Goal: Transaction & Acquisition: Purchase product/service

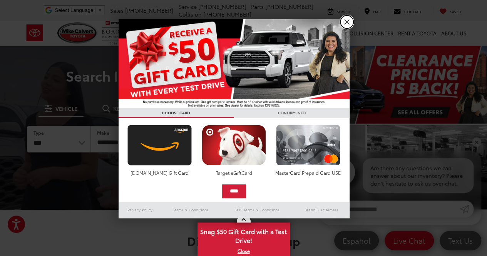
click at [350, 23] on link "X" at bounding box center [347, 21] width 13 height 13
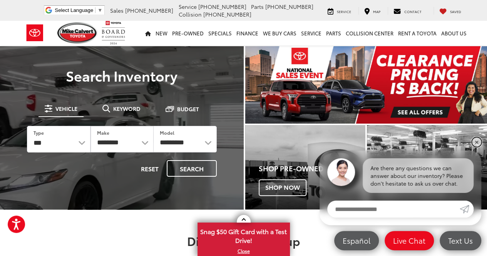
click at [477, 139] on link "✕" at bounding box center [476, 142] width 9 height 9
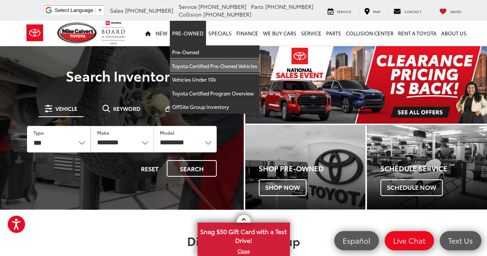
click at [198, 67] on link "Toyota Certified Pre-Owned Vehicles" at bounding box center [215, 66] width 90 height 14
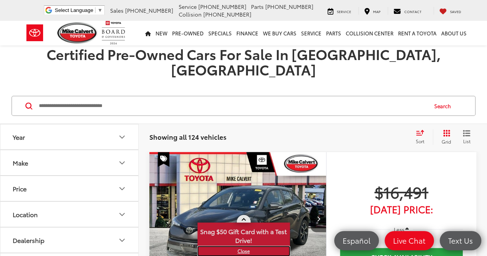
click at [245, 252] on link "X" at bounding box center [243, 251] width 91 height 8
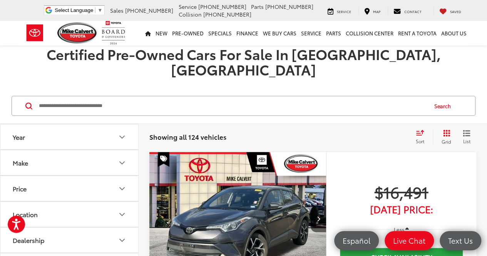
click at [169, 97] on input "Search by Make, Model, or Keyword" at bounding box center [232, 106] width 389 height 18
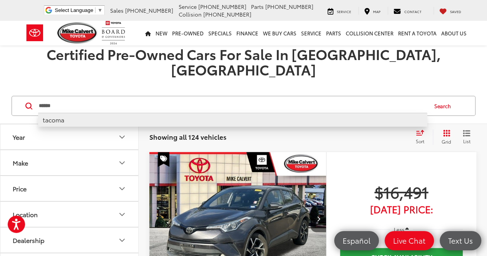
type input "******"
click at [66, 113] on li "tacoma" at bounding box center [232, 119] width 389 height 13
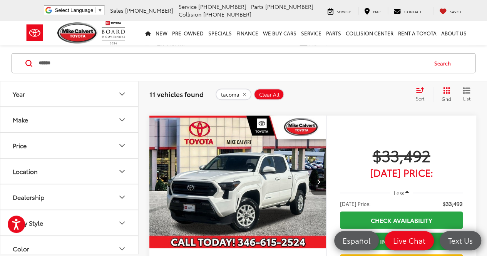
scroll to position [257, 0]
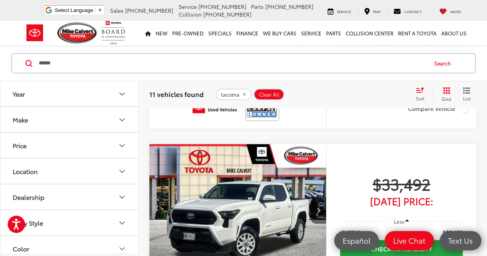
click at [321, 198] on button "Next image" at bounding box center [318, 210] width 15 height 27
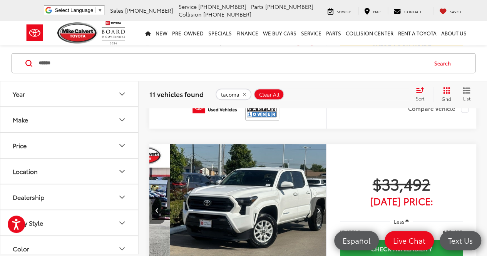
scroll to position [0, 178]
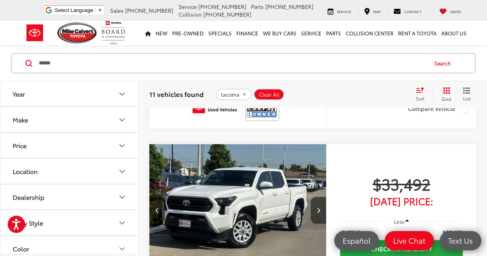
click at [321, 198] on button "Next image" at bounding box center [318, 210] width 15 height 27
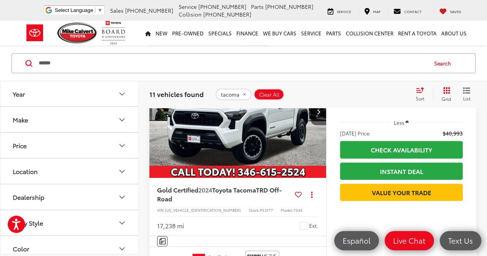
scroll to position [1541, 0]
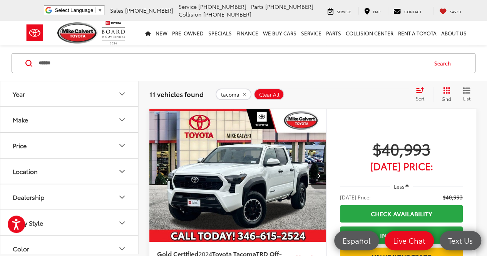
click at [318, 173] on icon "Next image" at bounding box center [318, 175] width 3 height 5
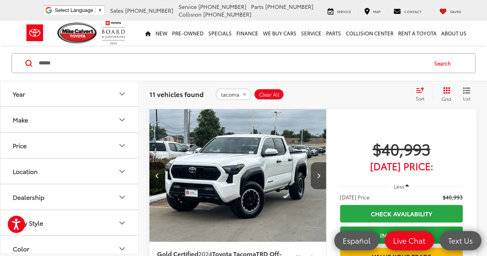
click at [318, 173] on icon "Next image" at bounding box center [318, 175] width 3 height 5
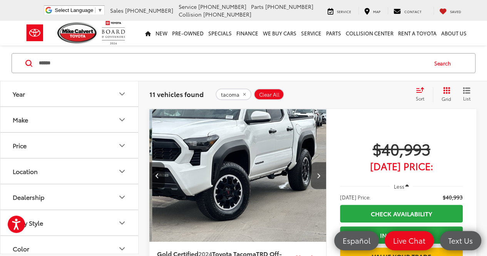
scroll to position [0, 356]
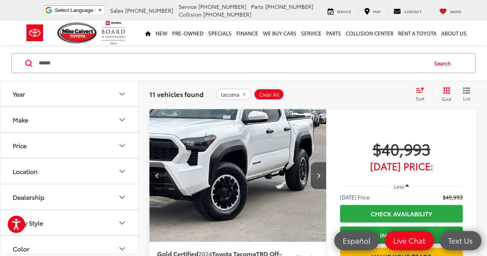
click at [318, 173] on icon "Next image" at bounding box center [318, 175] width 3 height 5
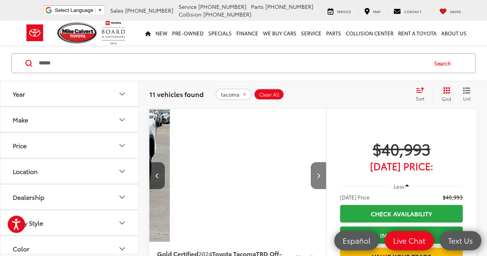
scroll to position [0, 534]
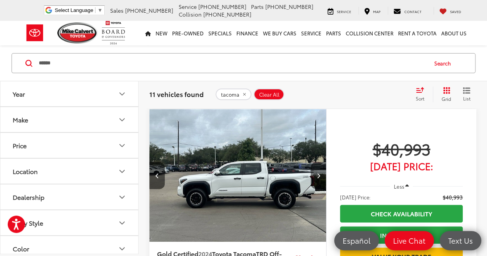
click at [318, 173] on icon "Next image" at bounding box center [318, 175] width 3 height 5
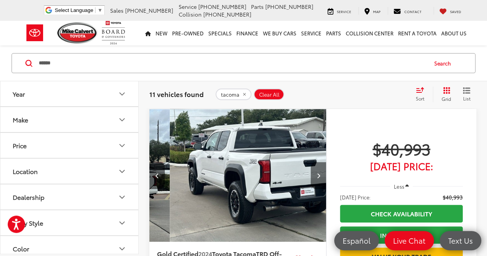
scroll to position [0, 712]
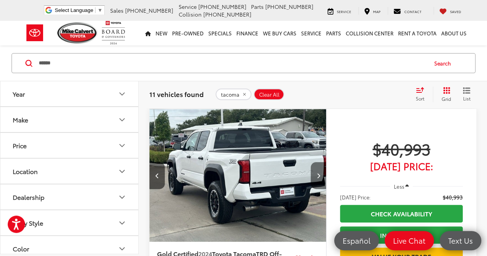
click at [318, 173] on icon "Next image" at bounding box center [318, 175] width 3 height 5
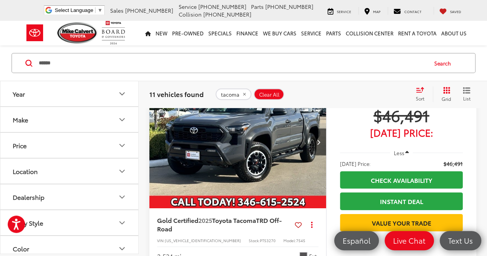
scroll to position [2569, 0]
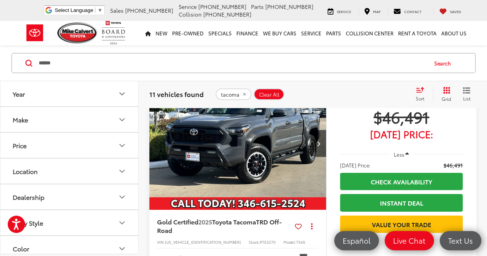
click at [295, 157] on img "2025 Toyota Tacoma TRD Off-Road 0" at bounding box center [238, 143] width 178 height 133
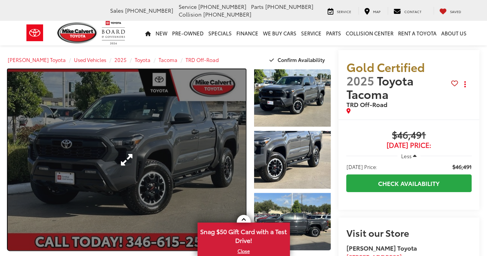
click at [166, 160] on link "Expand Photo 0" at bounding box center [127, 159] width 238 height 181
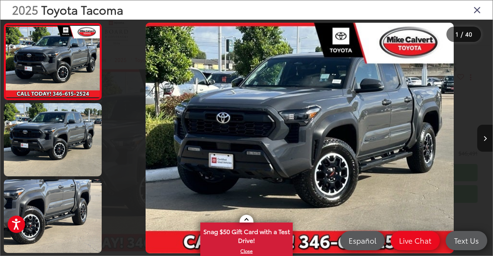
click at [474, 8] on icon "Close gallery" at bounding box center [478, 10] width 8 height 10
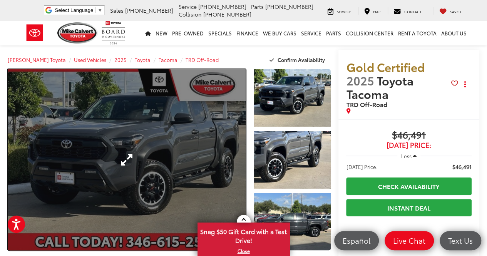
click at [123, 153] on link "Expand Photo 0" at bounding box center [127, 159] width 238 height 181
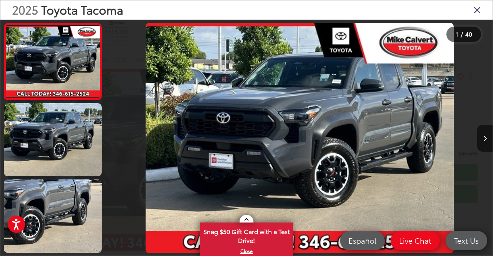
click at [343, 129] on img "2025 Toyota Tacoma TRD Off-Road 0" at bounding box center [300, 138] width 308 height 231
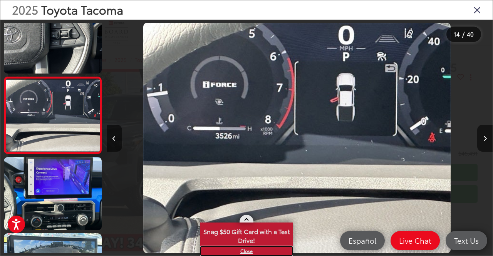
click at [249, 252] on link "X" at bounding box center [246, 251] width 91 height 8
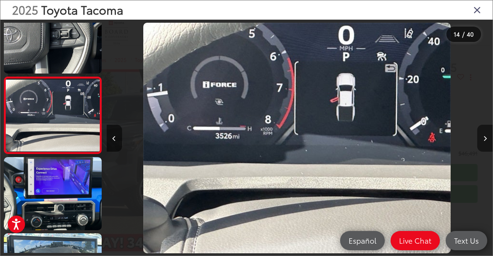
click at [487, 138] on button "Next image" at bounding box center [484, 138] width 15 height 27
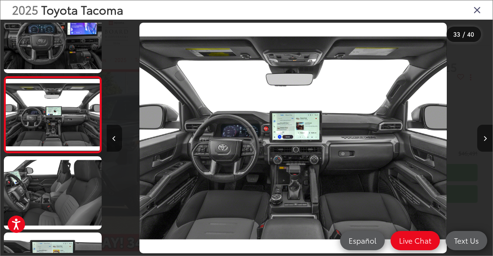
click at [477, 10] on icon "Close gallery" at bounding box center [478, 10] width 8 height 10
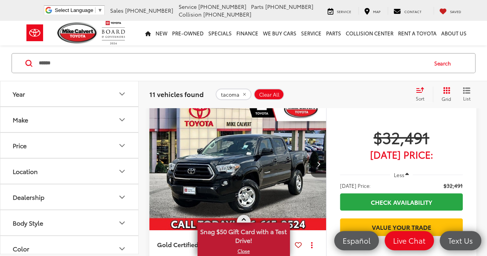
scroll to position [28, 0]
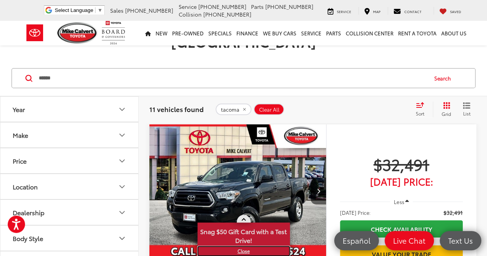
click at [240, 250] on link "X" at bounding box center [243, 251] width 91 height 8
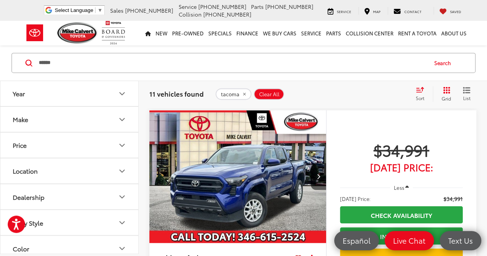
scroll to position [0, 0]
